Goal: Information Seeking & Learning: Learn about a topic

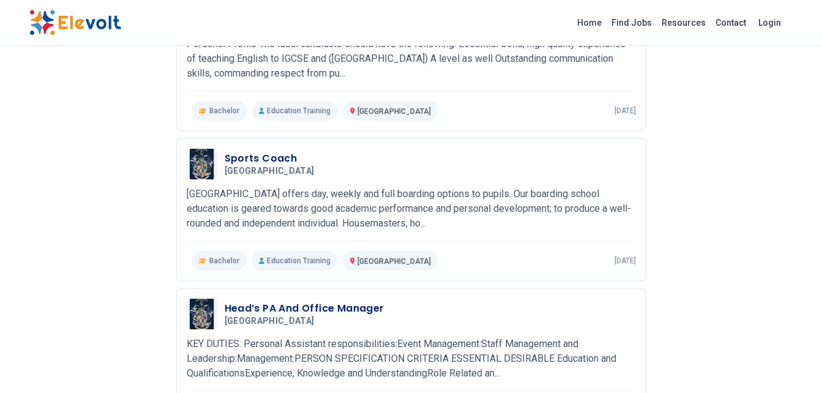
scroll to position [544, 0]
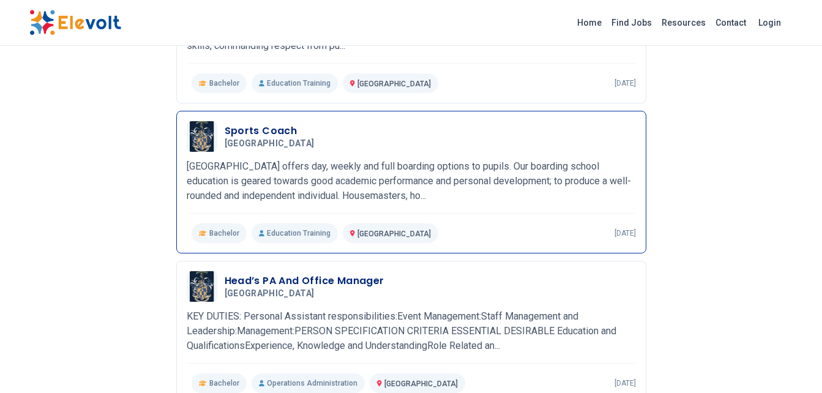
click at [534, 187] on p "[GEOGRAPHIC_DATA] offers day, weekly and full boarding options to pupils. Our b…" at bounding box center [411, 181] width 449 height 44
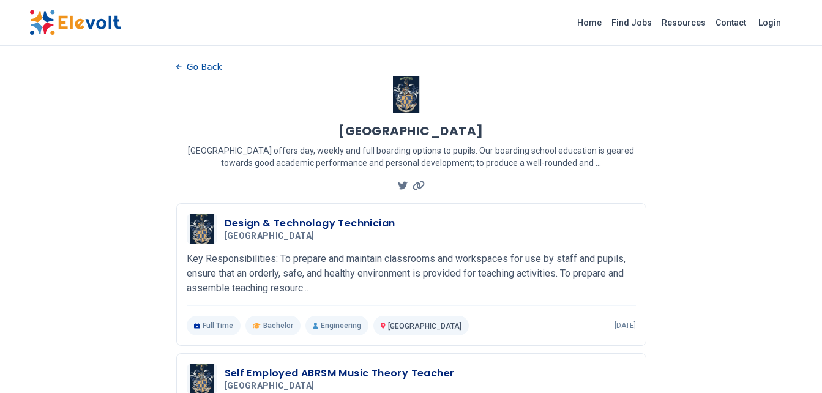
scroll to position [0, 0]
click at [636, 20] on link "Find Jobs" at bounding box center [632, 23] width 50 height 20
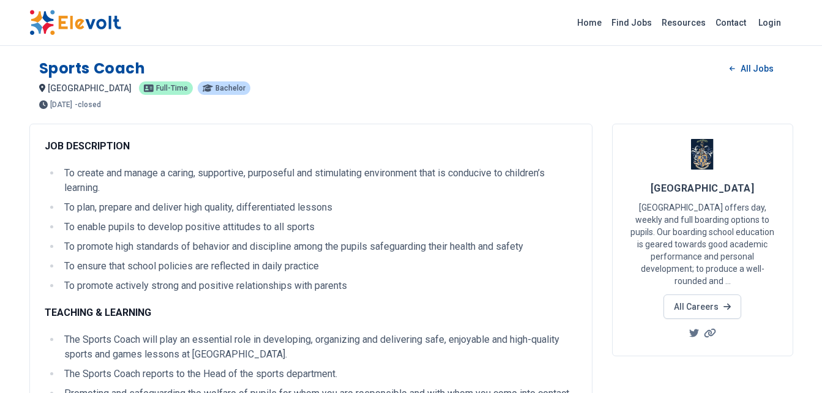
click at [821, 23] on div "Home Find Jobs Resources Contact Login" at bounding box center [411, 23] width 822 height 46
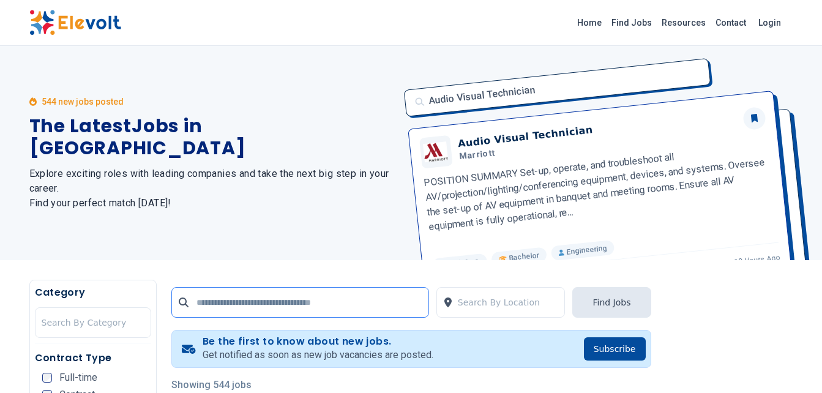
click at [238, 309] on input "text" at bounding box center [300, 302] width 258 height 31
type input "*"
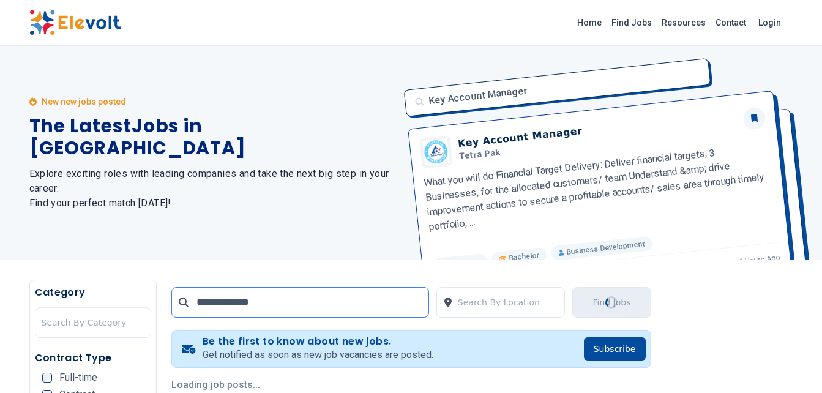
type input "**********"
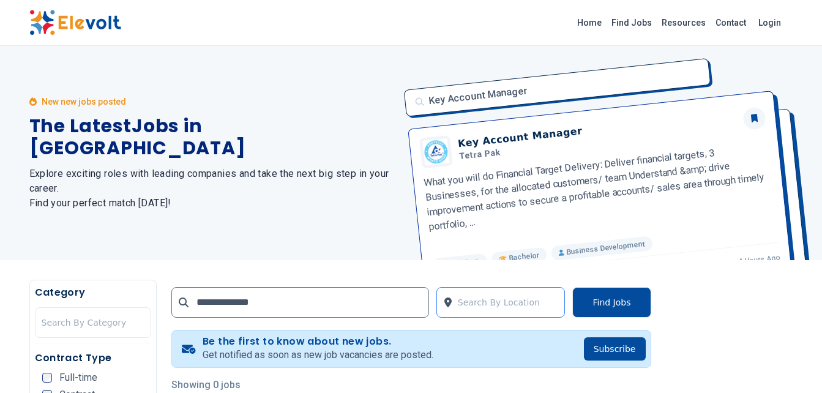
click at [507, 310] on div at bounding box center [508, 302] width 101 height 24
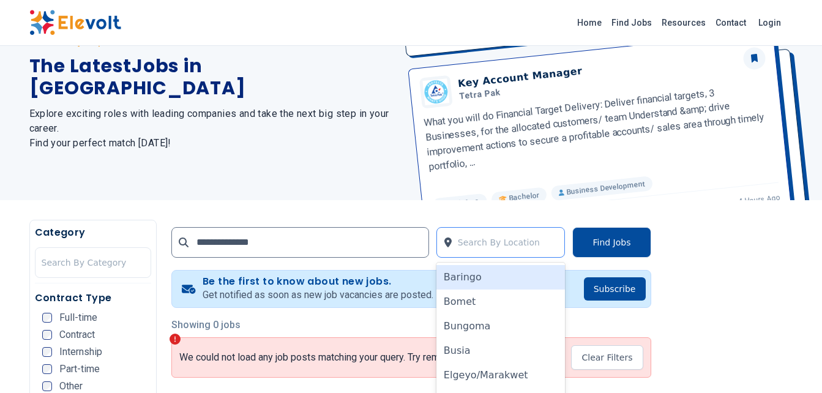
scroll to position [118, 0]
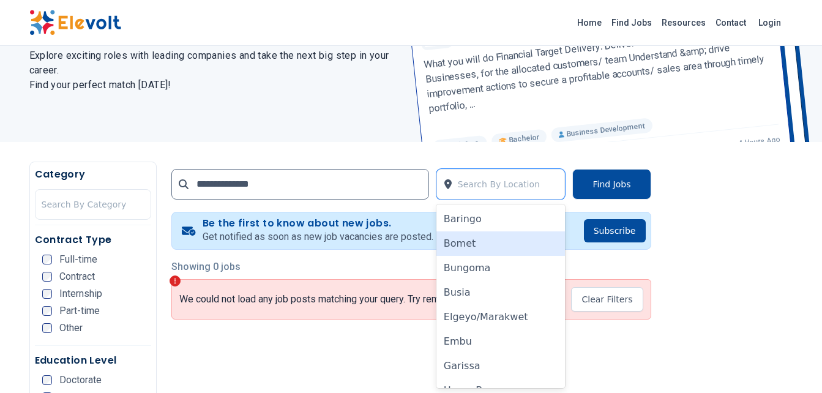
drag, startPoint x: 507, startPoint y: 310, endPoint x: 495, endPoint y: 219, distance: 91.4
click at [495, 219] on div "Baringo Bomet Bungoma Busia Elgeyo/Marakwet Embu Garissa Homa Bay Isiolo Kajiad…" at bounding box center [501, 297] width 129 height 184
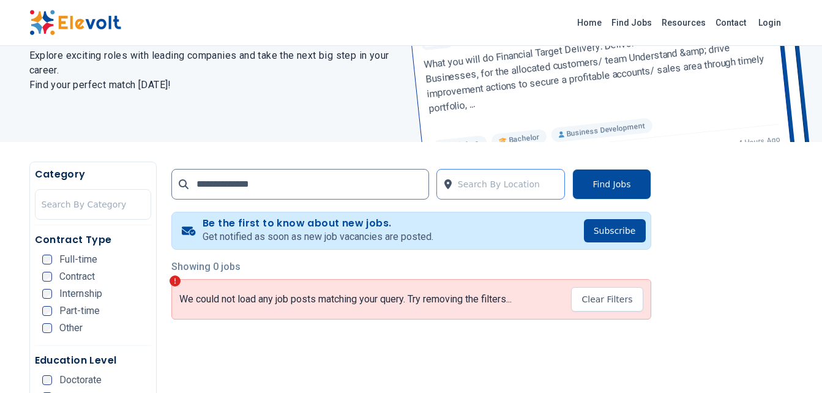
click at [476, 191] on div at bounding box center [508, 184] width 101 height 24
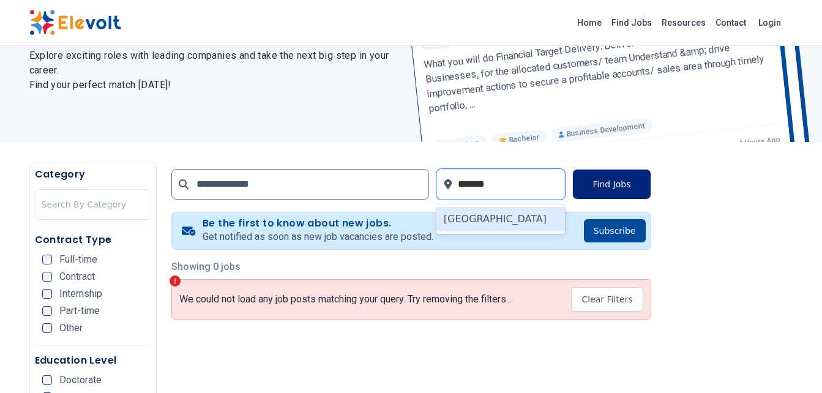
type input "*******"
click at [632, 193] on button "Find Jobs" at bounding box center [612, 184] width 78 height 31
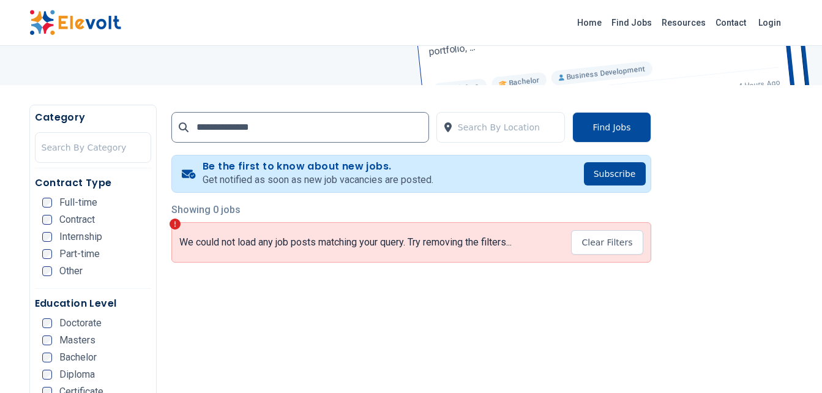
scroll to position [146, 0]
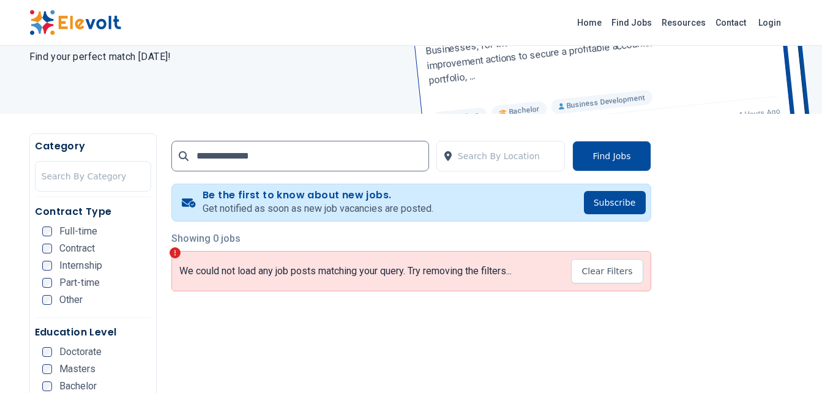
click at [806, 86] on div "New new jobs posted The Latest Jobs in Kenya Explore exciting roles with leadin…" at bounding box center [411, 7] width 822 height 214
click at [54, 280] on div "Part-time" at bounding box center [71, 283] width 58 height 10
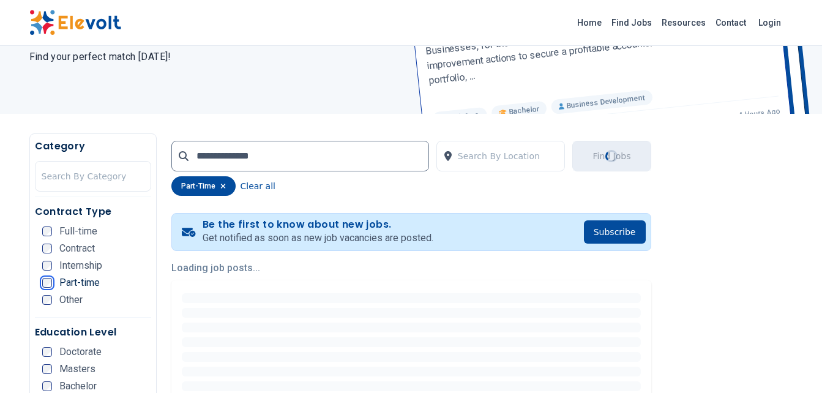
scroll to position [0, 0]
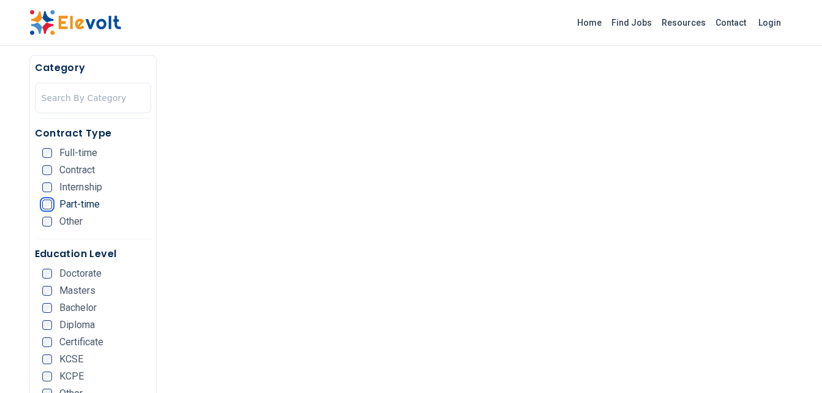
scroll to position [344, 0]
